Goal: Transaction & Acquisition: Obtain resource

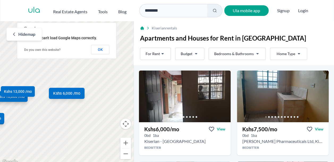
click at [61, 92] on span "Kshs 6,000 /mo" at bounding box center [66, 94] width 27 height 6
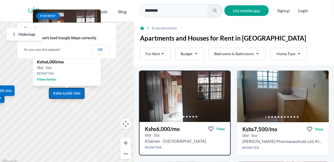
click at [61, 92] on span "Kshs 6,000 /mo" at bounding box center [66, 94] width 27 height 6
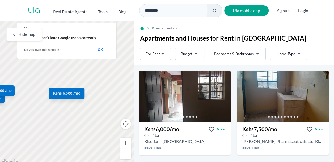
click at [61, 92] on span "Kshs 6,000 /mo" at bounding box center [66, 94] width 27 height 6
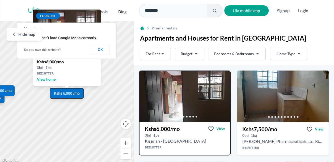
click at [40, 82] on span "View home" at bounding box center [67, 79] width 60 height 5
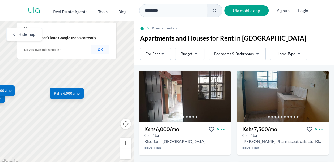
click at [101, 48] on button "OK" at bounding box center [100, 50] width 18 height 10
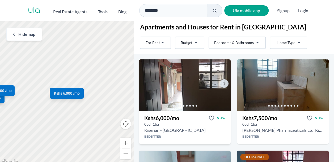
scroll to position [10, 0]
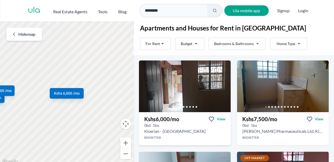
click at [167, 116] on h3 "Kshs 6,000 /mo" at bounding box center [161, 119] width 35 height 7
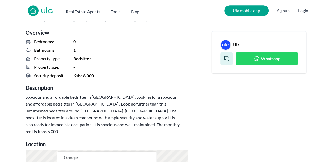
scroll to position [140, 0]
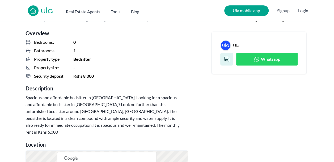
click at [247, 60] on link "Whatsapp" at bounding box center [266, 59] width 61 height 13
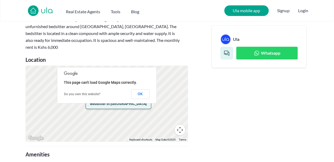
scroll to position [226, 0]
click at [137, 89] on button "OK" at bounding box center [140, 94] width 18 height 10
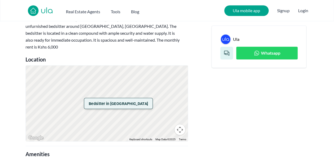
click at [112, 101] on span "Bedsitter in [GEOGRAPHIC_DATA]" at bounding box center [118, 104] width 60 height 6
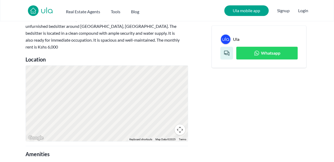
click at [245, 56] on link "Whatsapp" at bounding box center [266, 53] width 61 height 13
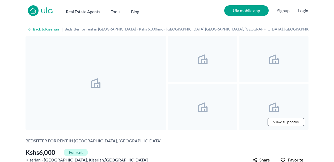
scroll to position [140, 0]
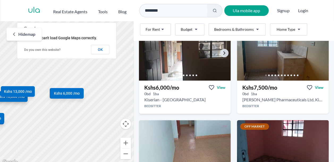
scroll to position [42, 0]
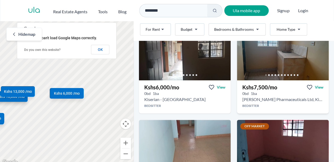
click at [264, 87] on h3 "Kshs 7,500 /mo" at bounding box center [259, 87] width 35 height 7
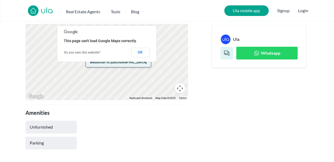
scroll to position [250, 0]
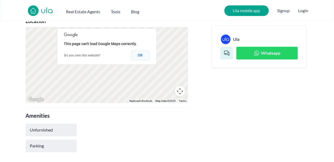
click at [137, 51] on button "OK" at bounding box center [140, 56] width 18 height 10
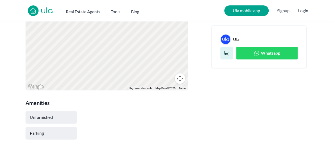
scroll to position [264, 0]
click at [272, 50] on span "Whatsapp" at bounding box center [270, 53] width 19 height 6
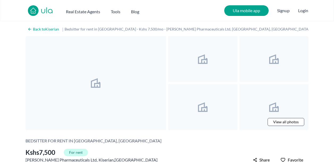
scroll to position [264, 0]
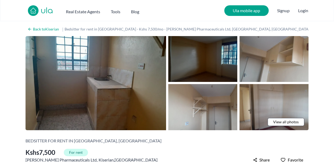
click at [200, 62] on img at bounding box center [202, 59] width 69 height 46
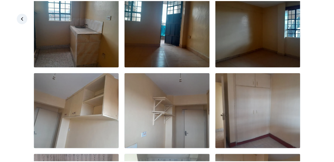
scroll to position [41, 0]
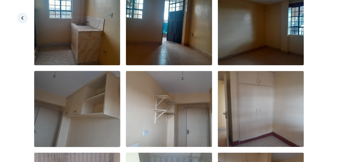
click at [70, 98] on img at bounding box center [77, 109] width 86 height 76
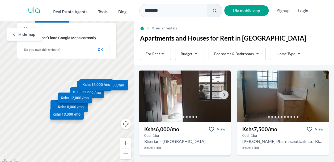
click at [186, 98] on img at bounding box center [185, 96] width 96 height 54
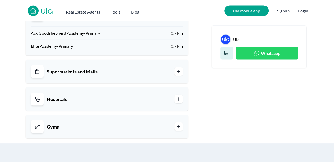
scroll to position [493, 0]
click at [150, 123] on link "Gyms" at bounding box center [107, 126] width 152 height 13
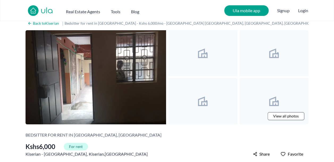
scroll to position [0, 0]
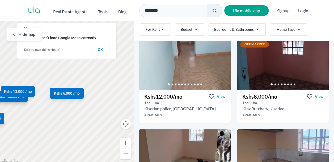
scroll to position [136, 0]
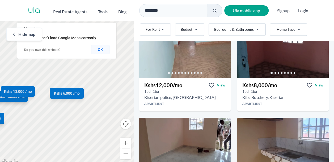
click at [103, 52] on button "OK" at bounding box center [100, 50] width 18 height 10
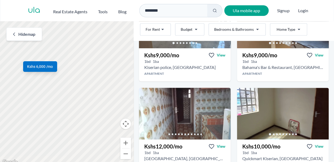
scroll to position [0, 0]
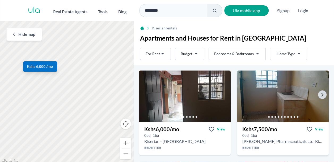
click at [279, 98] on img at bounding box center [283, 96] width 96 height 54
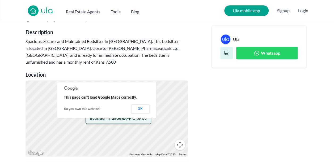
scroll to position [197, 0]
click at [252, 51] on link "Whatsapp" at bounding box center [266, 53] width 61 height 13
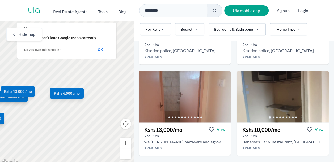
scroll to position [548, 0]
